Goal: Information Seeking & Learning: Learn about a topic

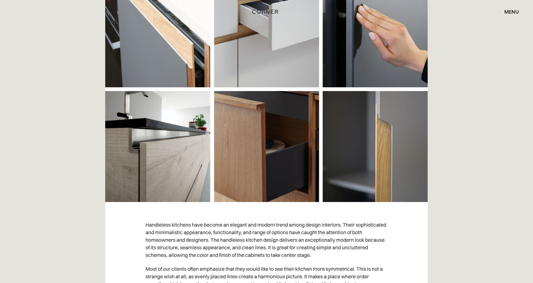
scroll to position [189, 0]
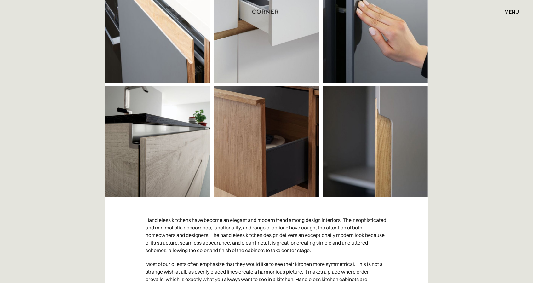
click at [258, 146] on img at bounding box center [266, 83] width 322 height 227
click at [236, 98] on img at bounding box center [266, 83] width 322 height 227
click at [247, 101] on img at bounding box center [266, 83] width 322 height 227
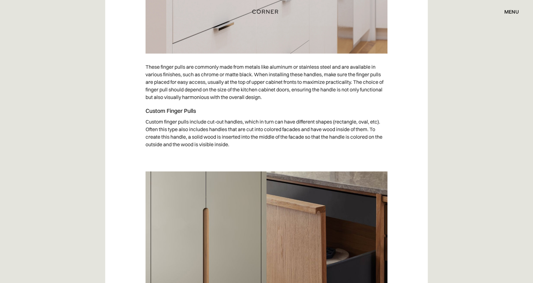
scroll to position [1637, 0]
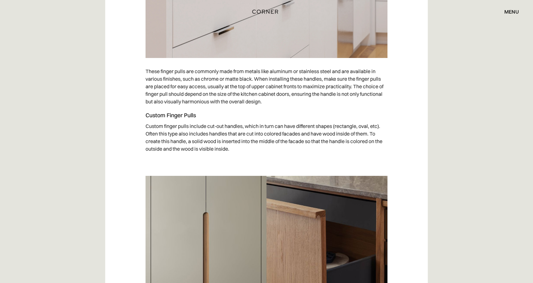
click at [159, 112] on h4 "Custom Finger Pulls" at bounding box center [266, 115] width 242 height 8
click at [201, 113] on h4 "Custom Finger Pulls" at bounding box center [266, 115] width 242 height 8
click at [214, 114] on h4 "Custom Finger Pulls" at bounding box center [266, 115] width 242 height 8
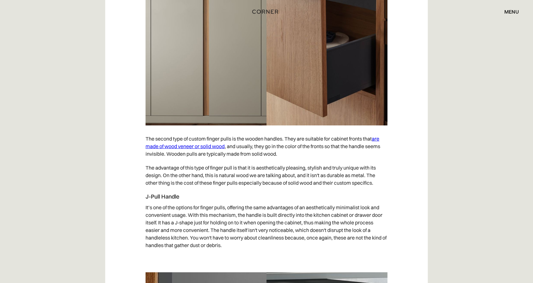
click at [435, 137] on div "Handleless kitchens have become an elegant and modern trend among design interi…" at bounding box center [266, 144] width 533 height 3232
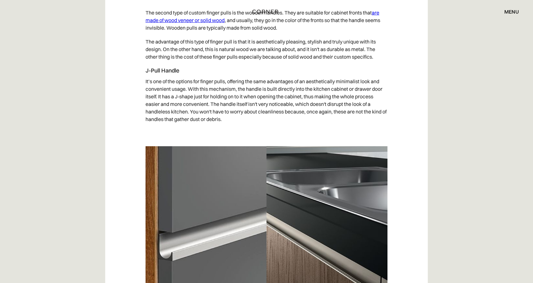
click at [456, 138] on div "Handleless kitchens have become an elegant and modern trend among design interi…" at bounding box center [266, 19] width 533 height 3232
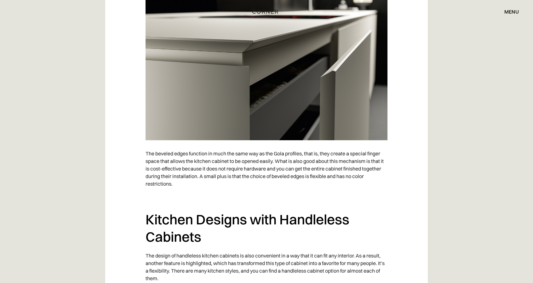
scroll to position [2802, 0]
